Goal: Task Accomplishment & Management: Use online tool/utility

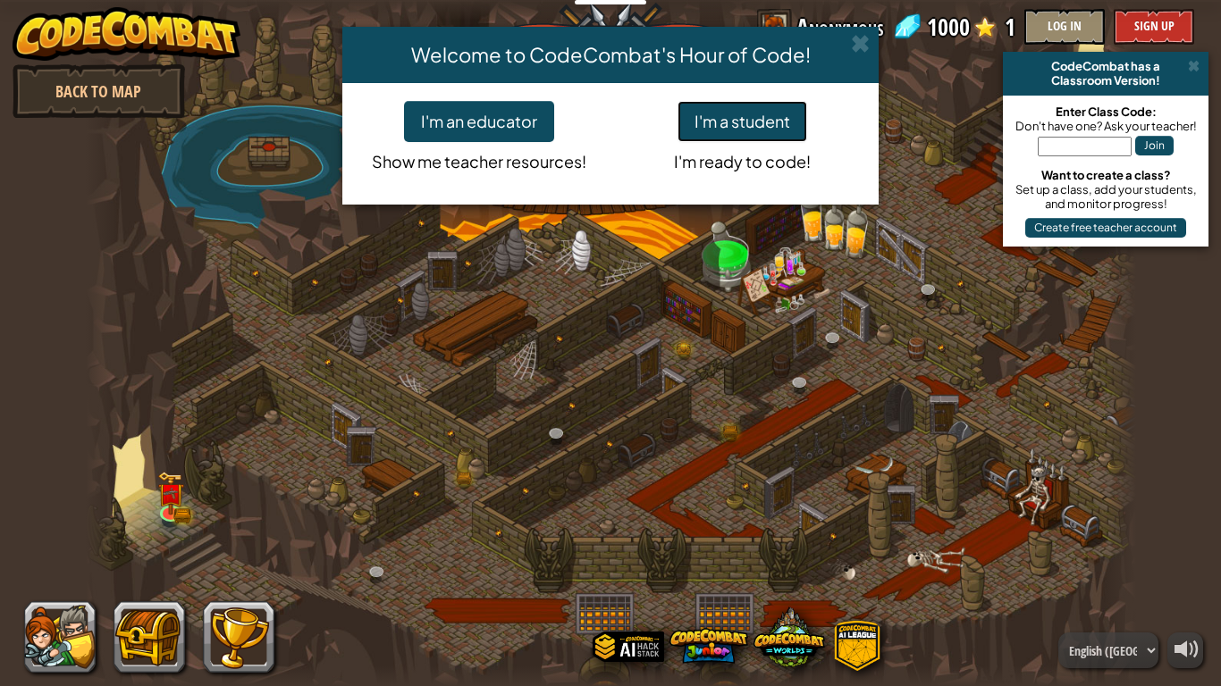
click at [718, 130] on button "I'm a student" at bounding box center [742, 121] width 130 height 41
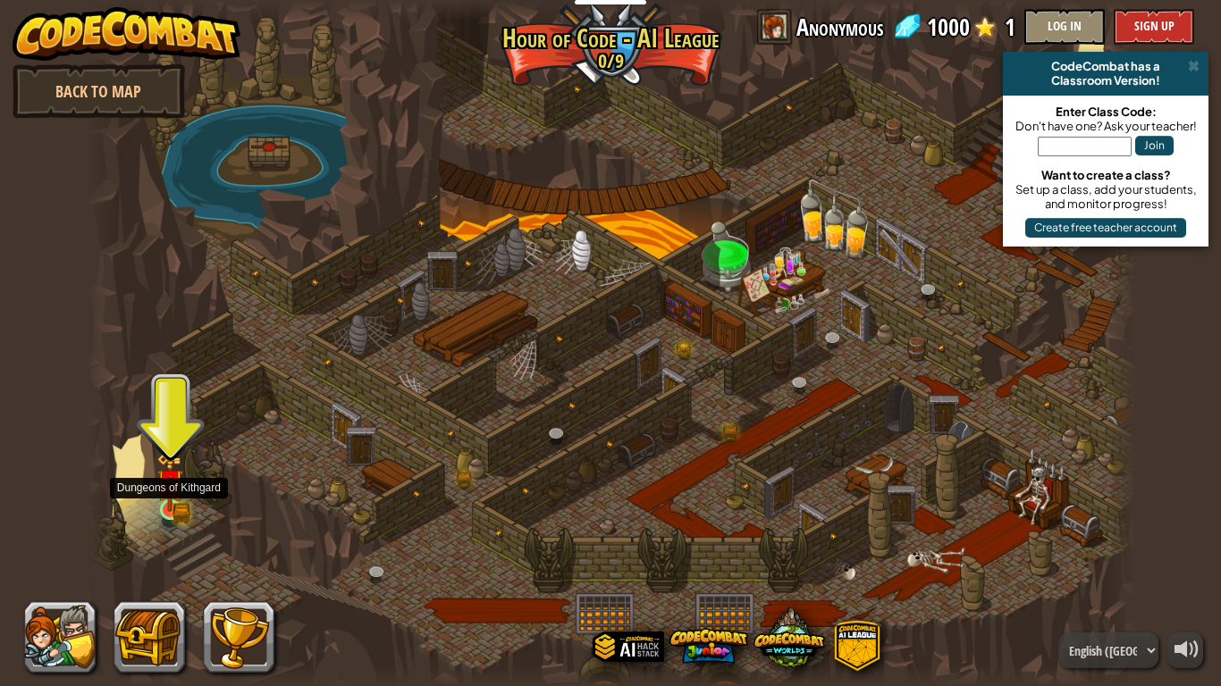
click at [178, 491] on img at bounding box center [169, 482] width 27 height 58
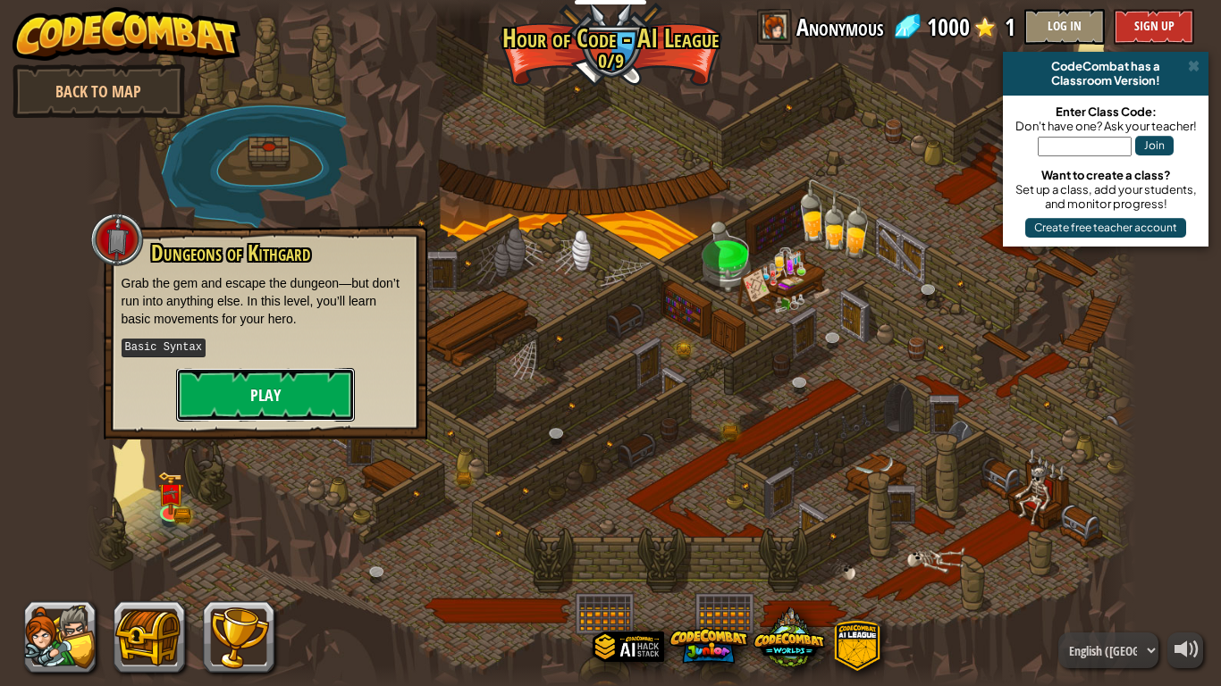
click at [303, 380] on button "Play" at bounding box center [265, 395] width 179 height 54
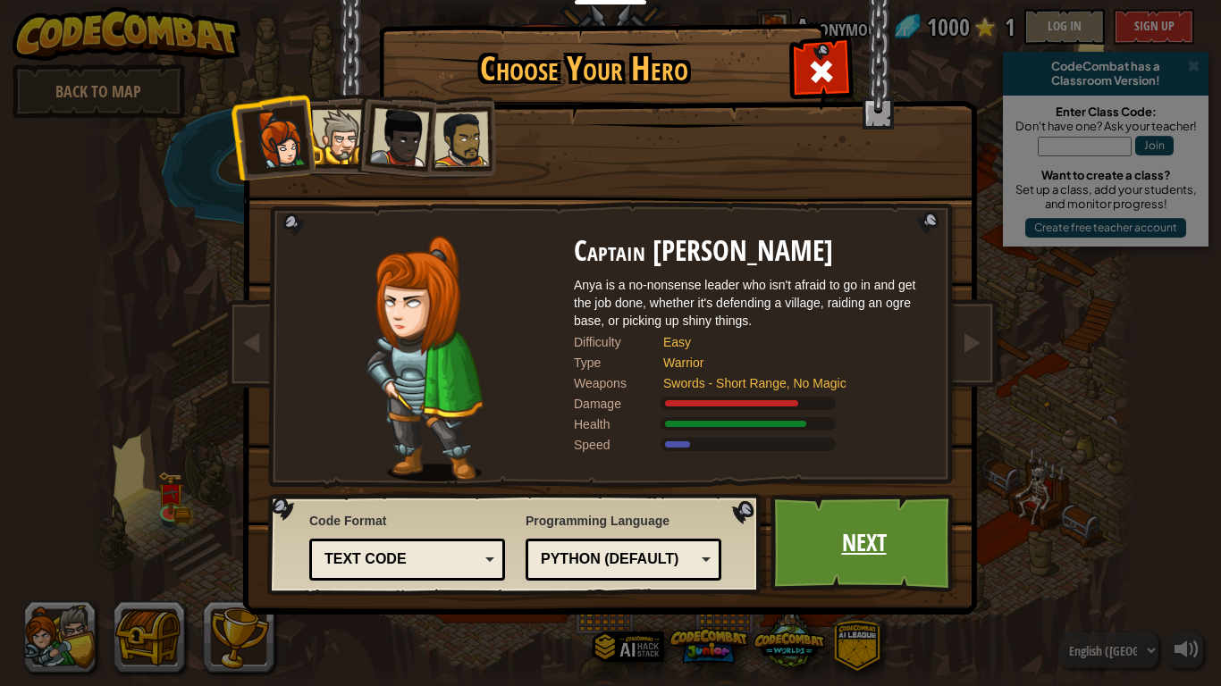
click at [879, 518] on link "Next" at bounding box center [863, 543] width 187 height 98
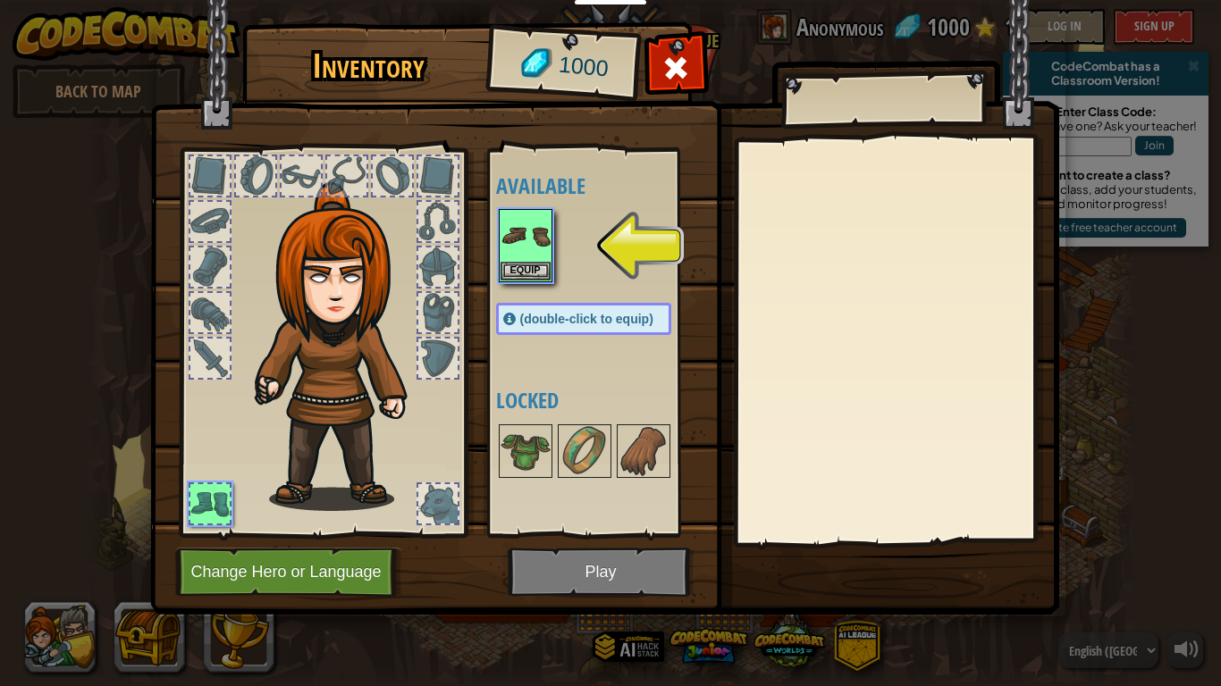
click at [435, 357] on div at bounding box center [437, 358] width 39 height 39
click at [532, 266] on button "Equip" at bounding box center [525, 270] width 50 height 19
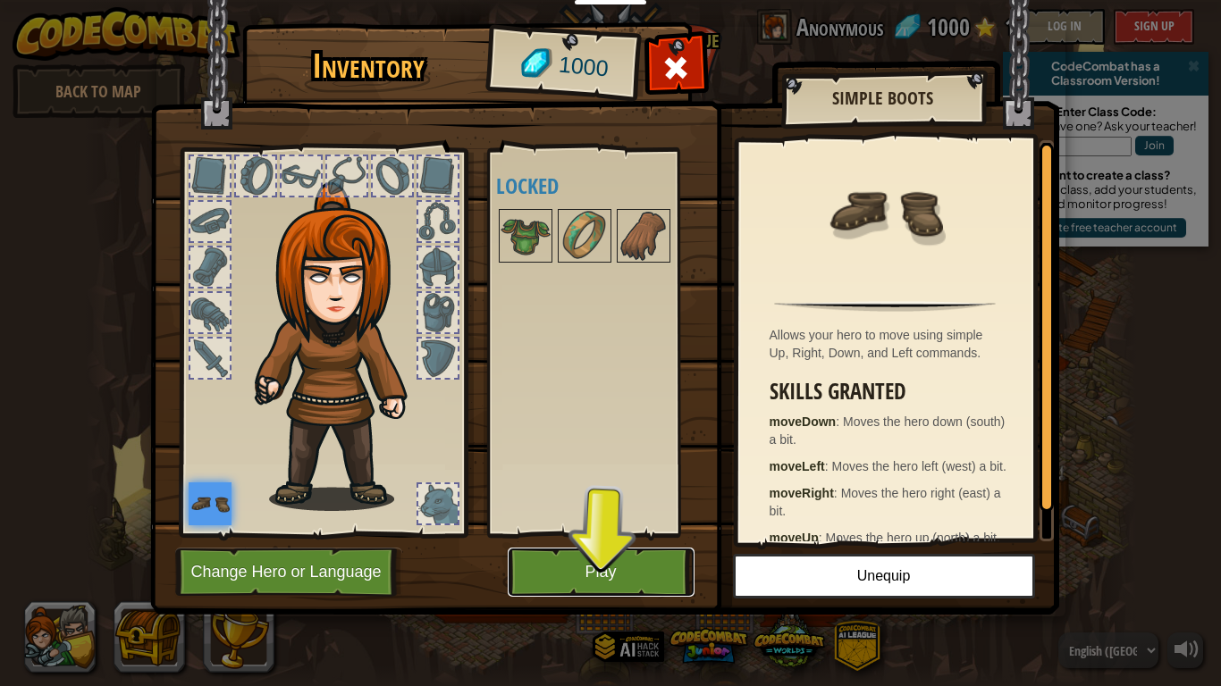
click at [642, 584] on button "Play" at bounding box center [601, 572] width 187 height 49
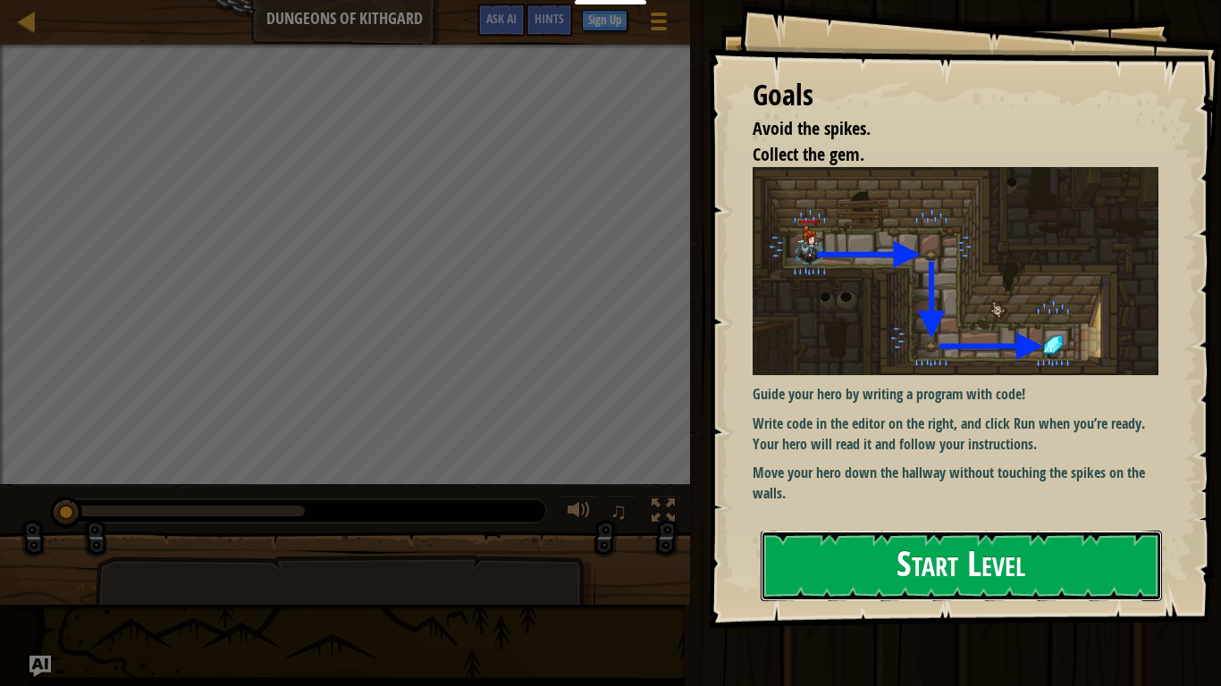
click at [873, 549] on button "Start Level" at bounding box center [960, 566] width 401 height 71
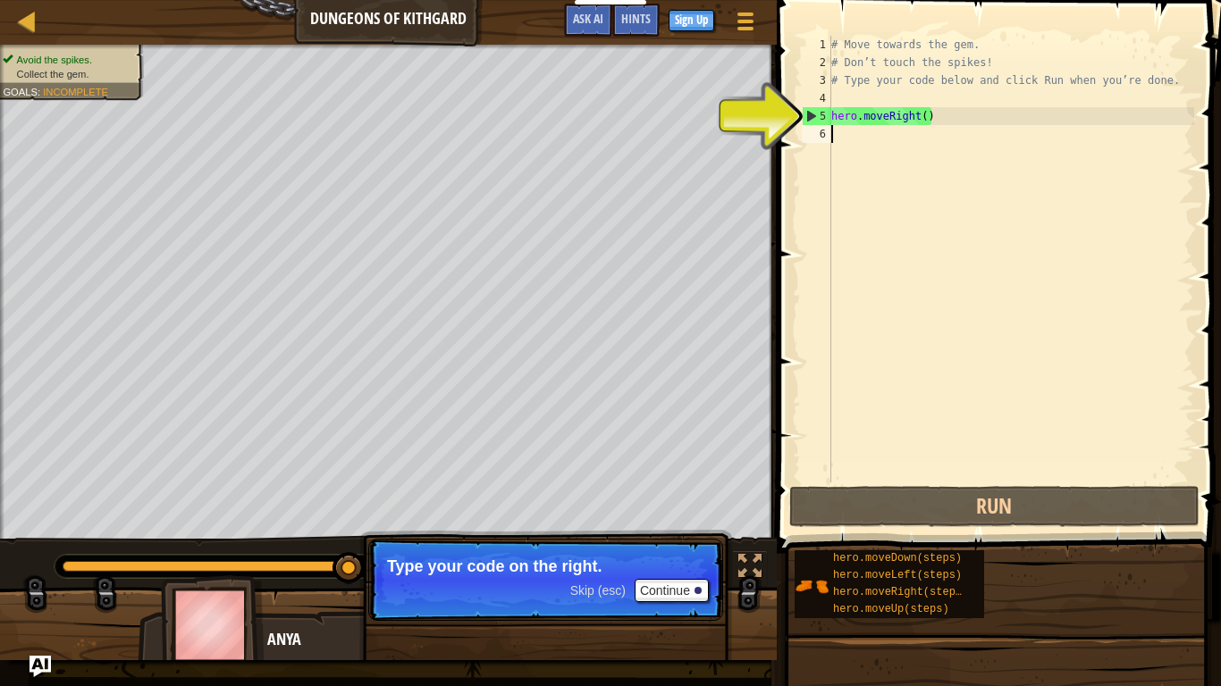
type textarea "hero.moveRight()"
click at [687, 593] on button "Continue" at bounding box center [671, 590] width 74 height 23
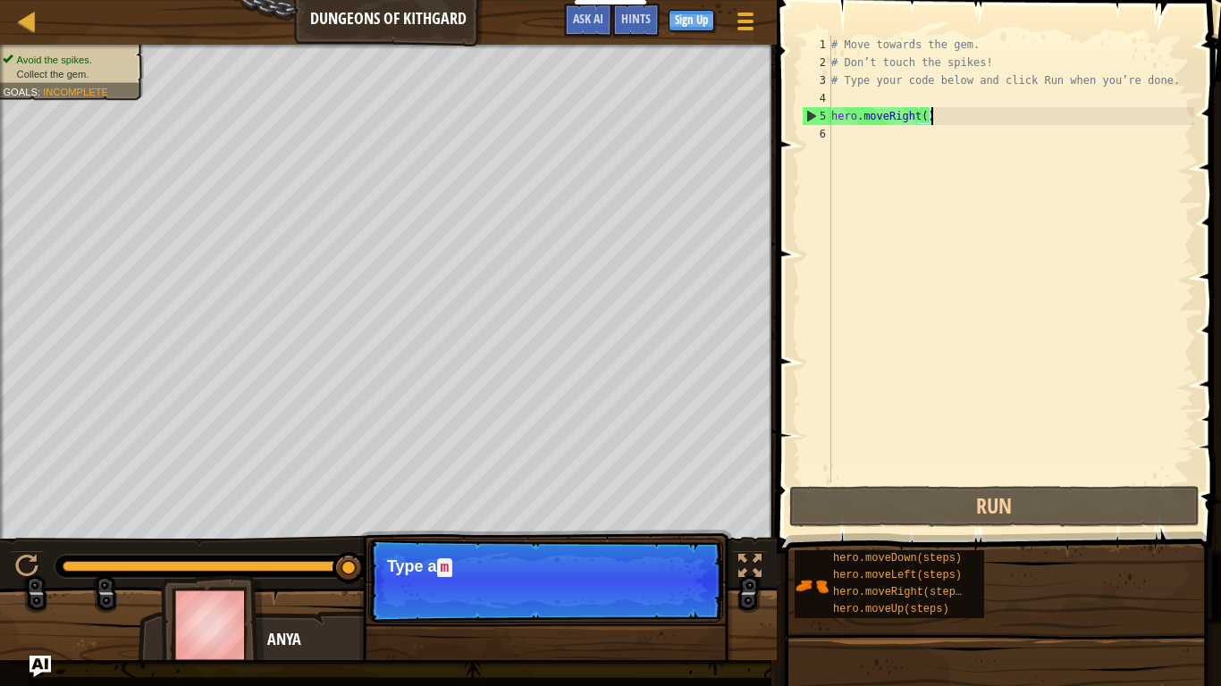
click at [953, 122] on div "# Move towards the gem. # Don’t touch the spikes! # Type your code below and cl…" at bounding box center [1010, 277] width 366 height 483
